Goal: Complete application form

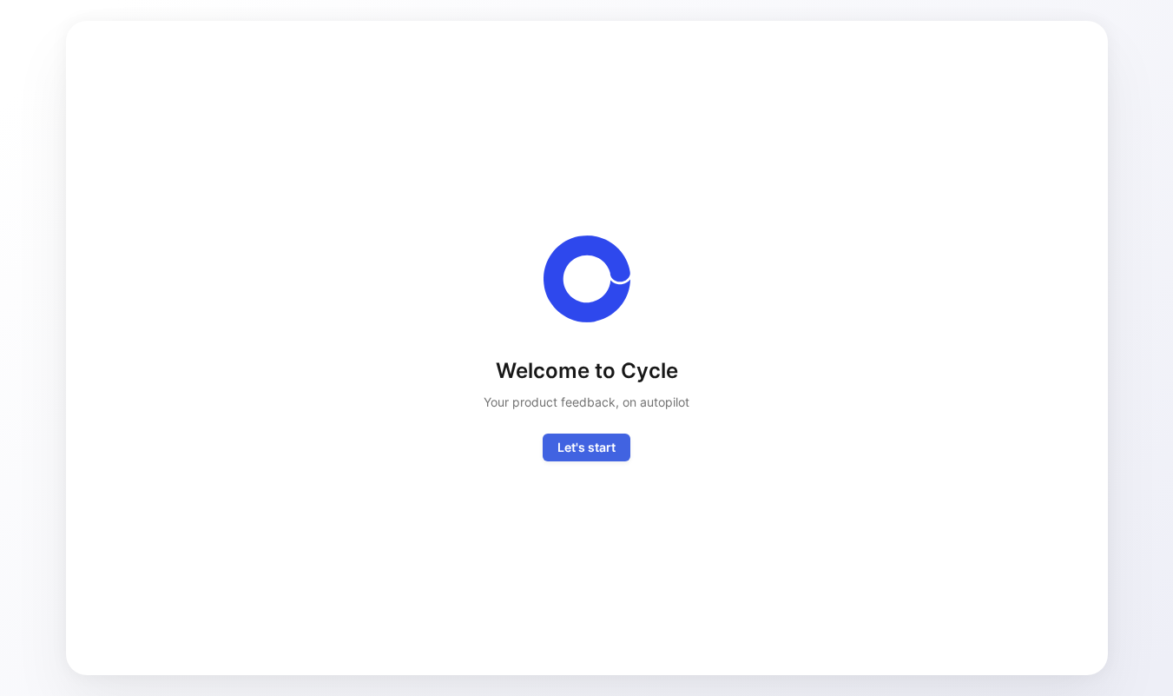
click at [562, 450] on span "Let's start" at bounding box center [587, 447] width 58 height 21
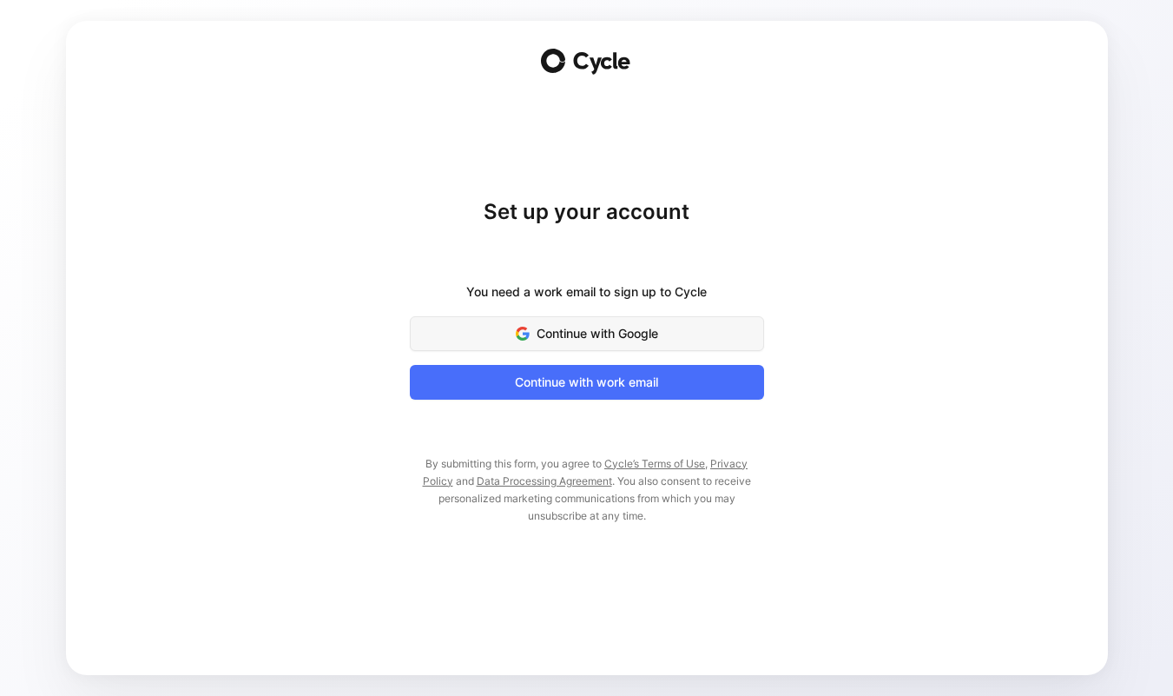
click at [569, 335] on span "Continue with Google" at bounding box center [587, 333] width 311 height 21
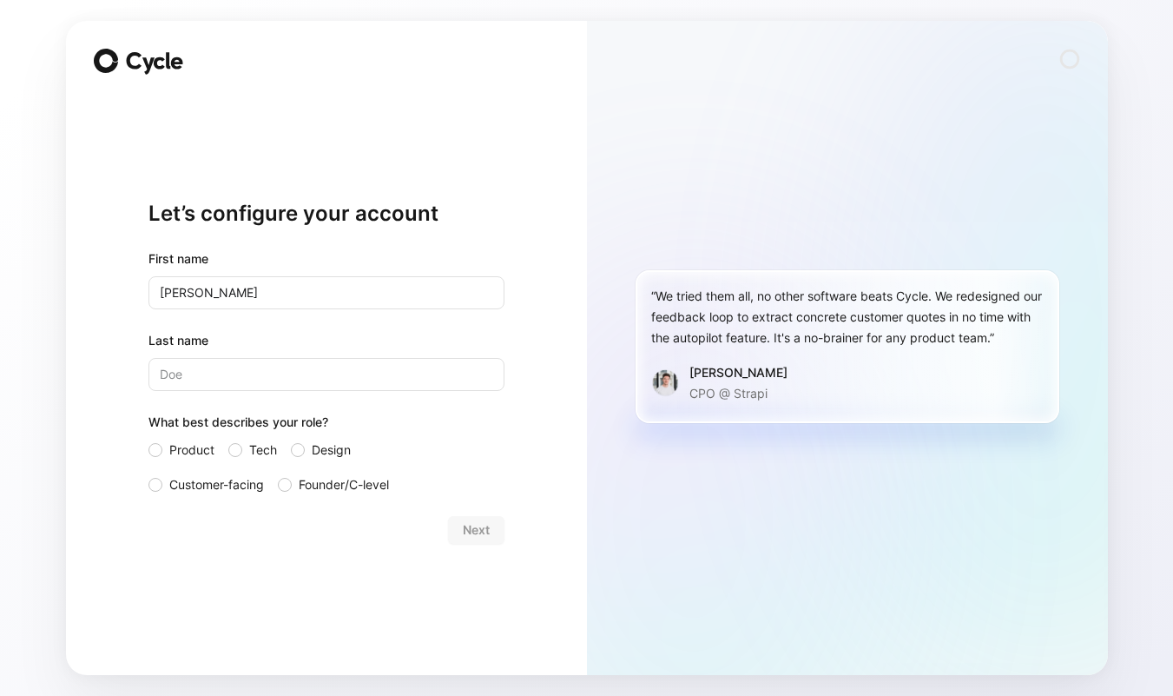
type input "[PERSON_NAME]"
click at [425, 429] on div "What best describes your role?" at bounding box center [327, 426] width 356 height 28
